Goal: Task Accomplishment & Management: Complete application form

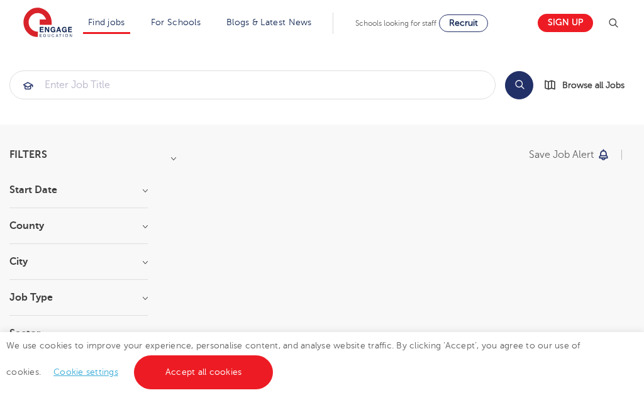
click at [185, 379] on link "Accept all cookies" at bounding box center [204, 372] width 140 height 34
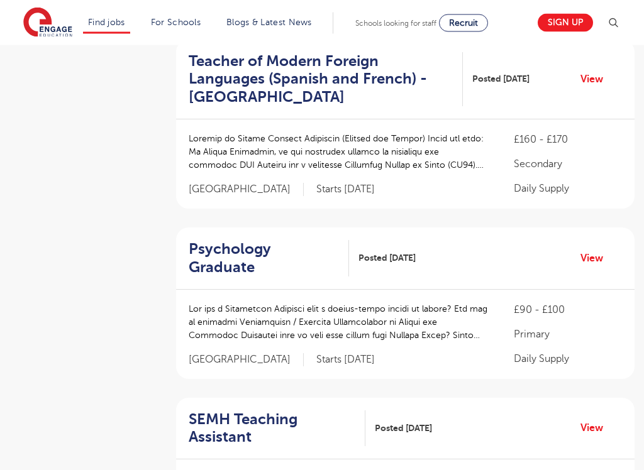
scroll to position [303, 0]
click at [607, 351] on p "Daily Supply" at bounding box center [568, 358] width 108 height 15
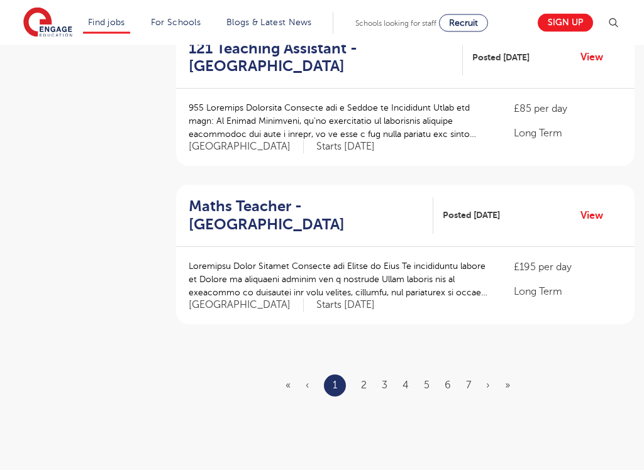
scroll to position [1479, 0]
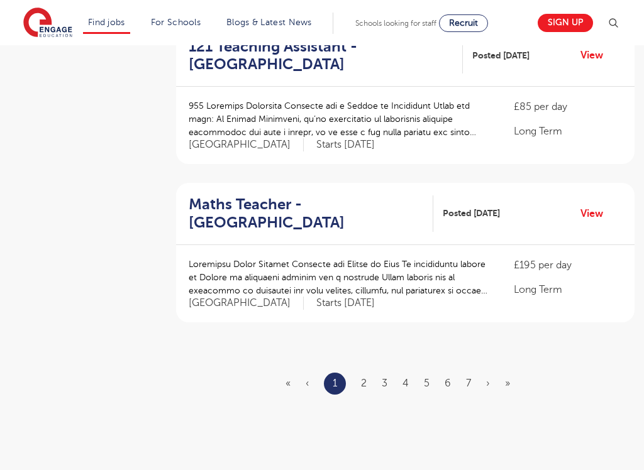
click at [365, 378] on link "2" at bounding box center [364, 383] width 6 height 11
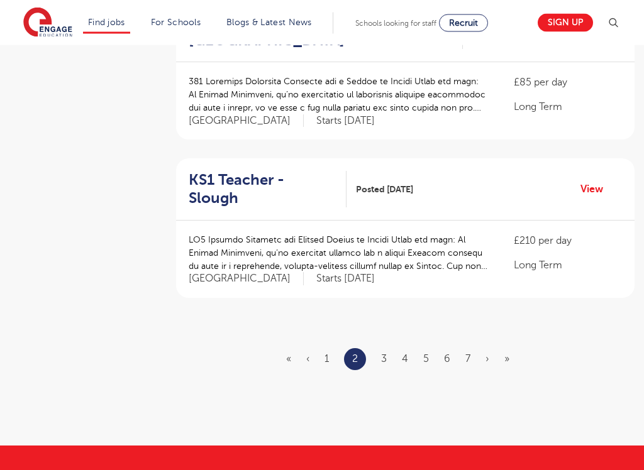
scroll to position [1473, 0]
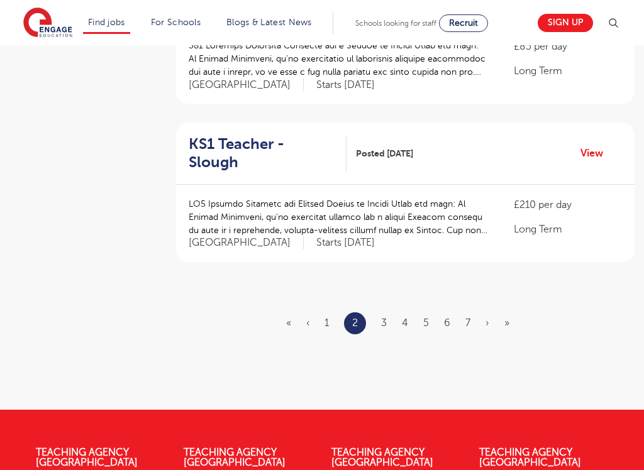
click at [509, 317] on link "»" at bounding box center [506, 322] width 5 height 11
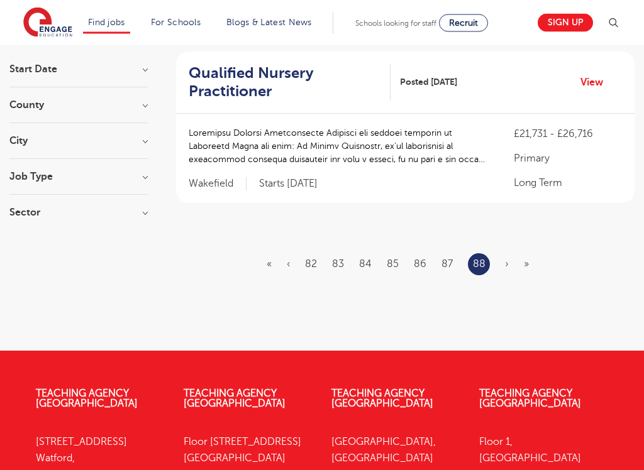
scroll to position [128, 0]
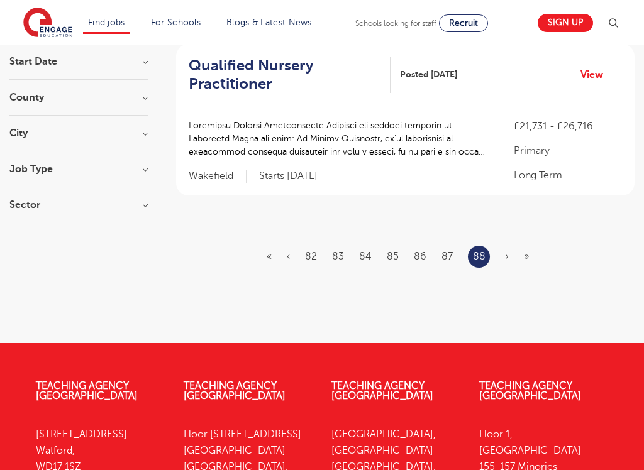
click at [529, 251] on ul "« ‹ 82 83 84 85 86 87 88 › »" at bounding box center [405, 257] width 277 height 22
click at [532, 253] on ul "« ‹ 82 83 84 85 86 87 88 › »" at bounding box center [405, 257] width 277 height 22
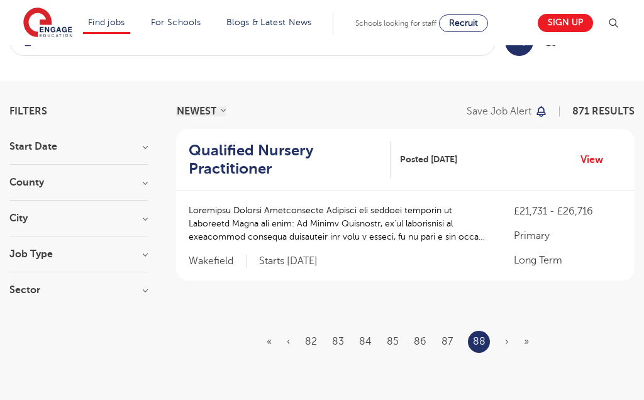
scroll to position [0, 0]
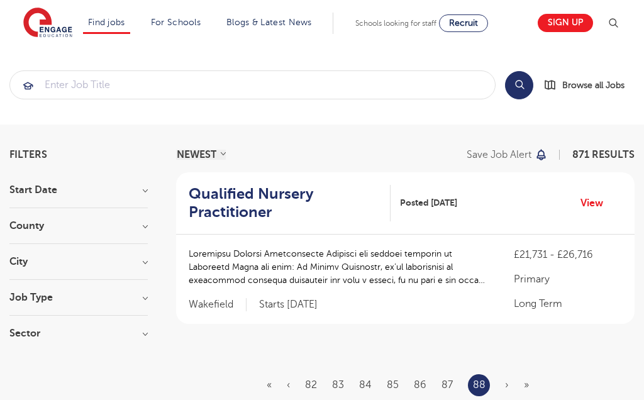
click at [0, 0] on link "Teaching Assistant Apprenticeship" at bounding box center [0, 0] width 0 height 0
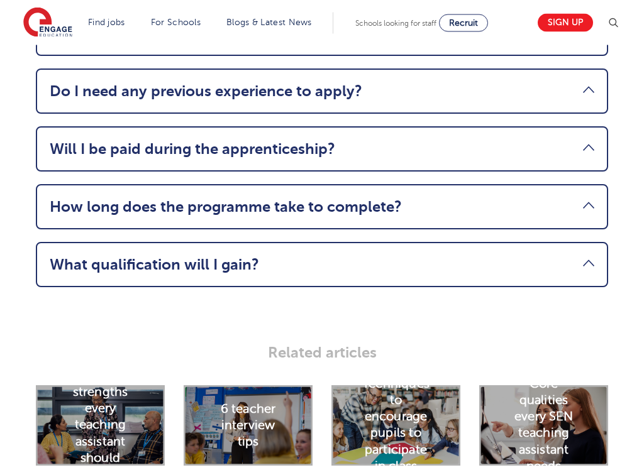
scroll to position [1869, 0]
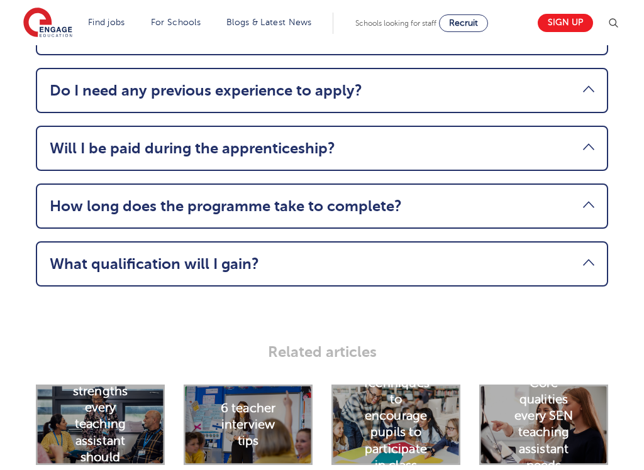
click at [590, 155] on link "Will I be paid during the apprenticeship?" at bounding box center [322, 149] width 544 height 18
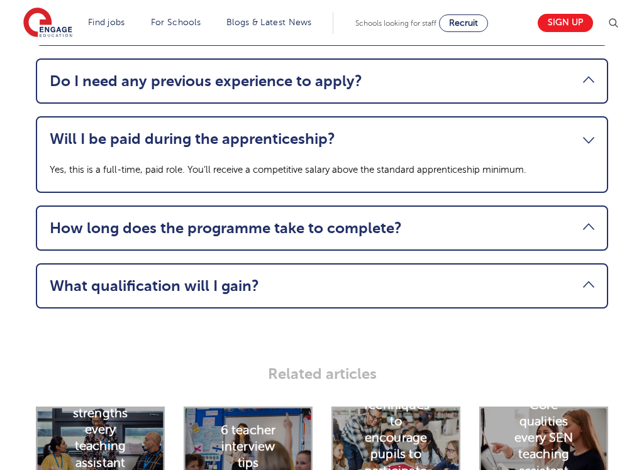
scroll to position [1692, 0]
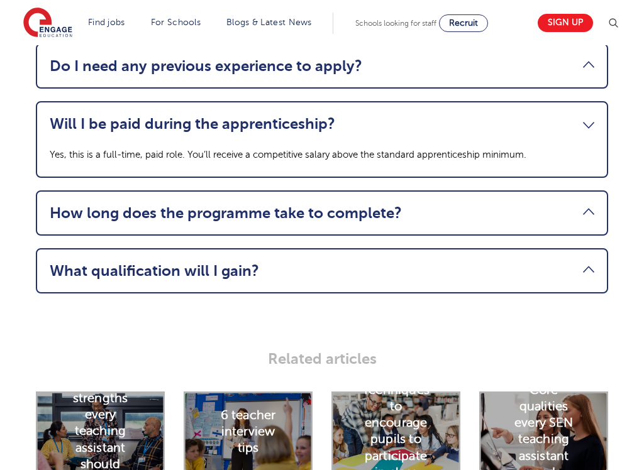
click at [397, 219] on link "How long does the programme take to complete?" at bounding box center [322, 213] width 544 height 18
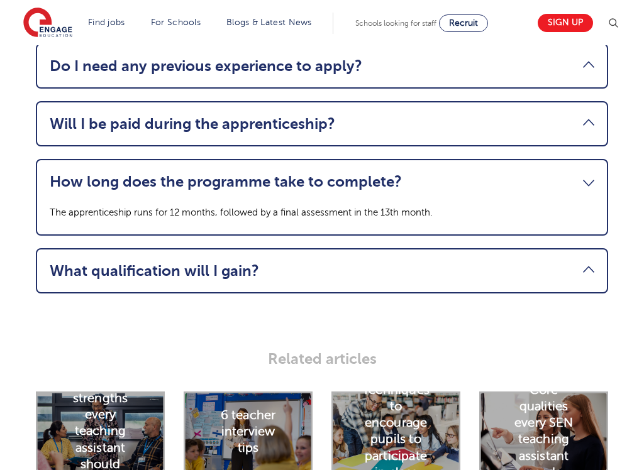
click at [580, 278] on link "What qualification will I gain?" at bounding box center [322, 271] width 544 height 18
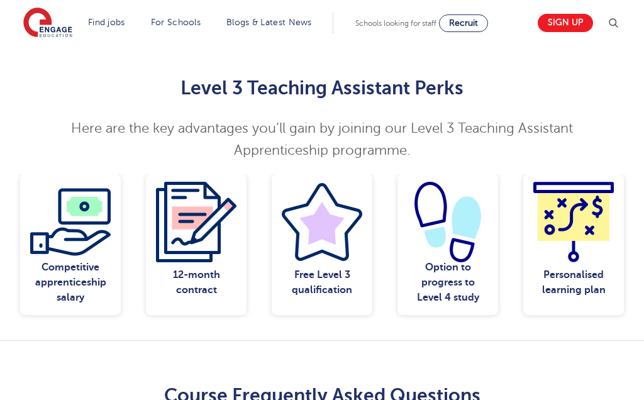
scroll to position [1047, 0]
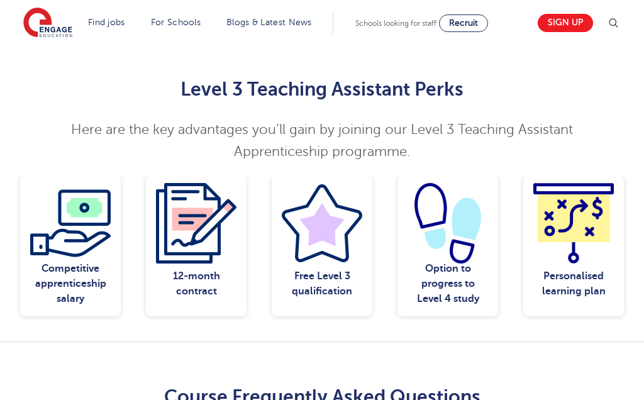
click at [0, 0] on link "Teaching jobs in [GEOGRAPHIC_DATA]" at bounding box center [0, 0] width 0 height 0
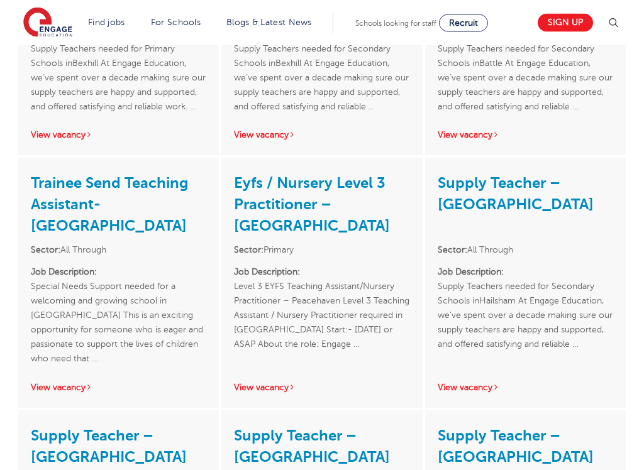
scroll to position [1751, 0]
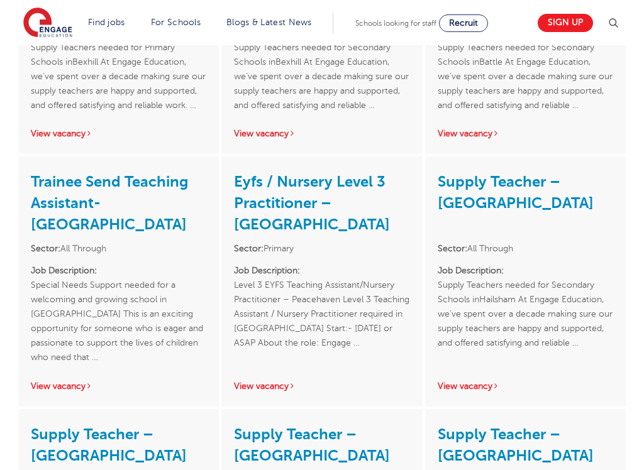
click at [484, 382] on link "View vacancy" at bounding box center [469, 386] width 62 height 9
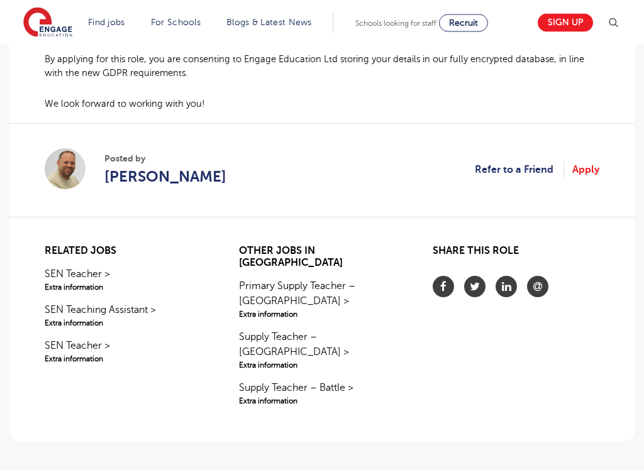
scroll to position [1052, 0]
click at [111, 317] on span "Extra information" at bounding box center [128, 322] width 167 height 11
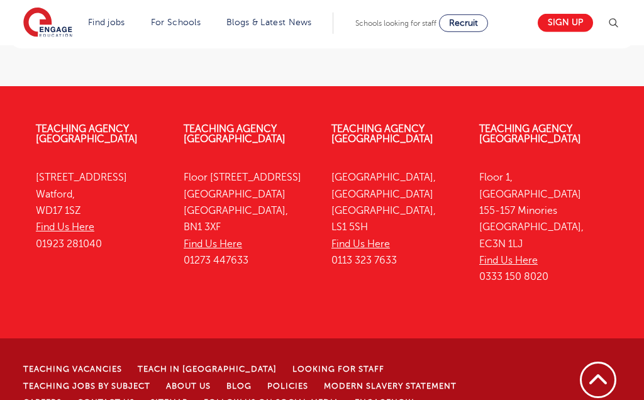
scroll to position [1354, 0]
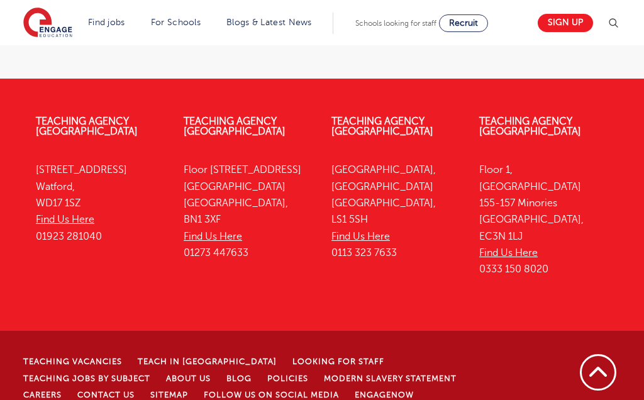
click at [227, 231] on link "Find Us Here" at bounding box center [213, 236] width 58 height 11
